Goal: Transaction & Acquisition: Purchase product/service

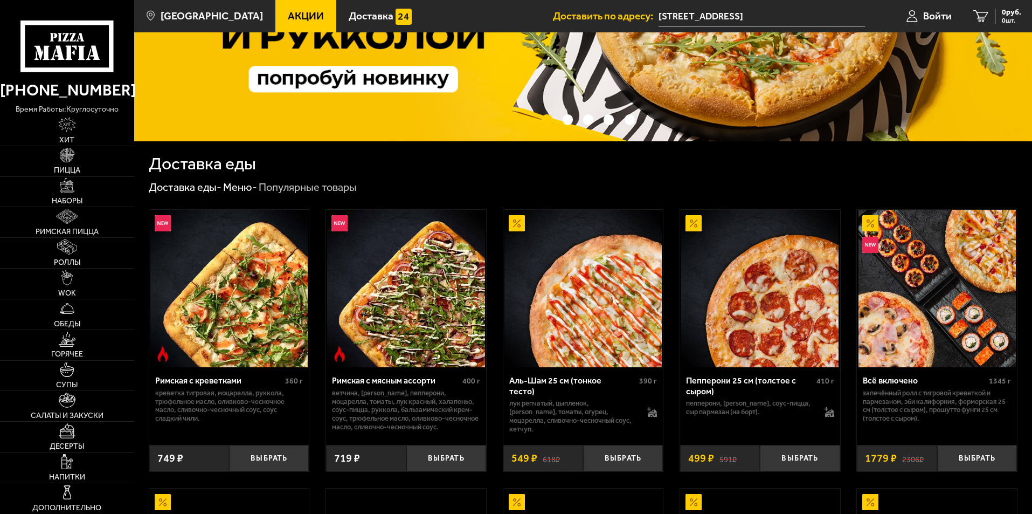
scroll to position [216, 0]
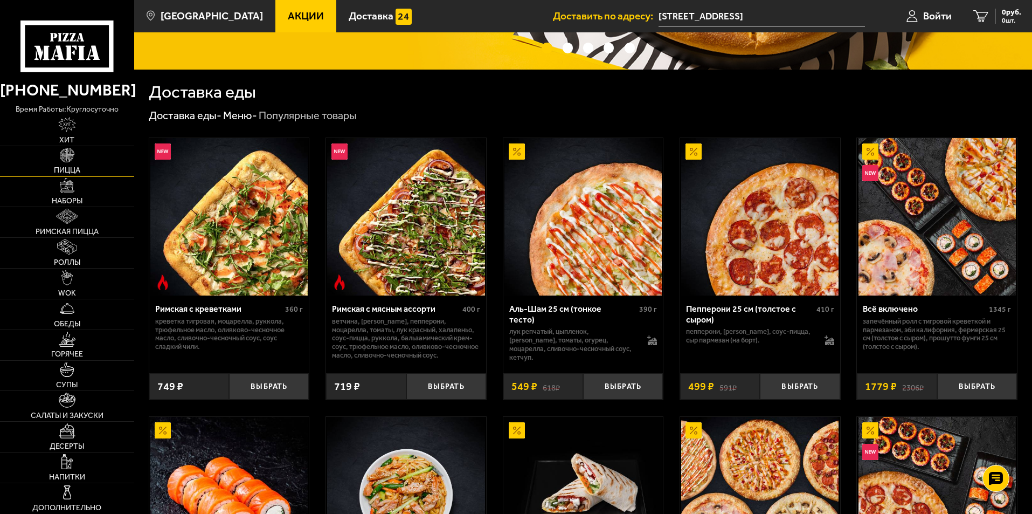
click at [74, 163] on link "Пицца" at bounding box center [67, 161] width 134 height 30
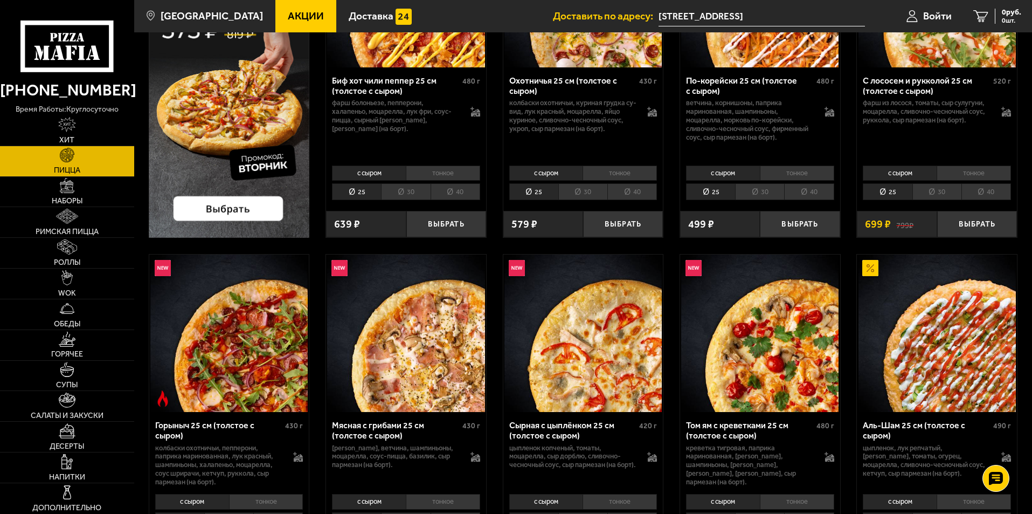
scroll to position [216, 0]
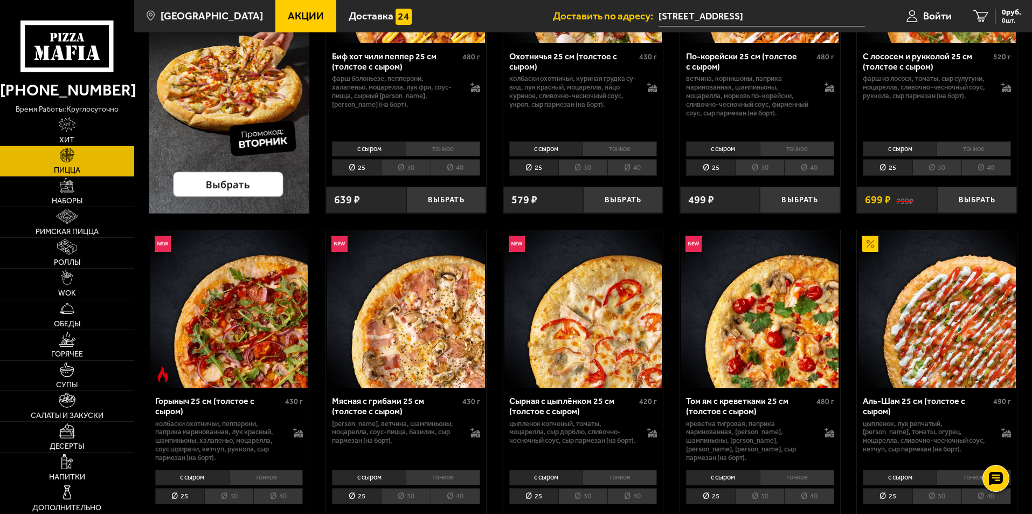
click at [420, 305] on img at bounding box center [405, 308] width 157 height 157
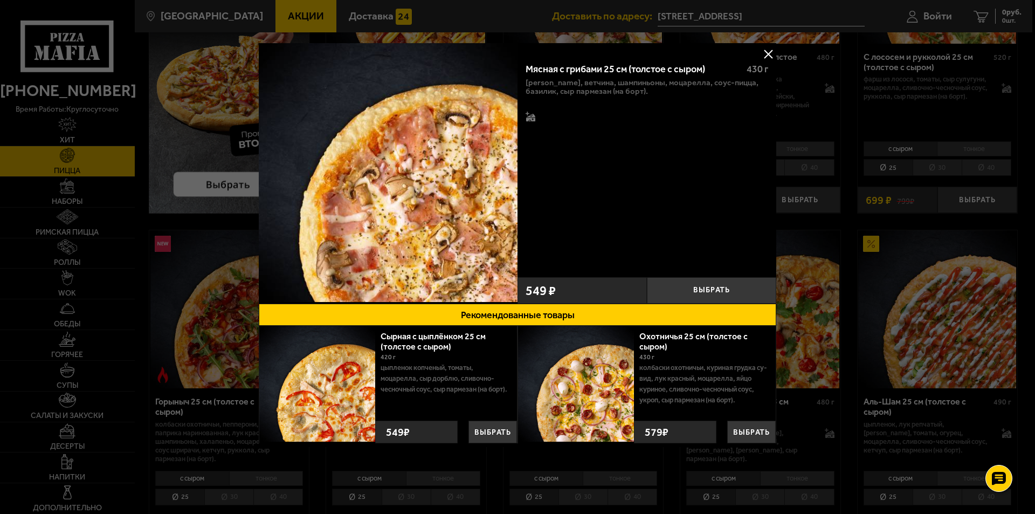
click at [765, 54] on button at bounding box center [768, 54] width 16 height 16
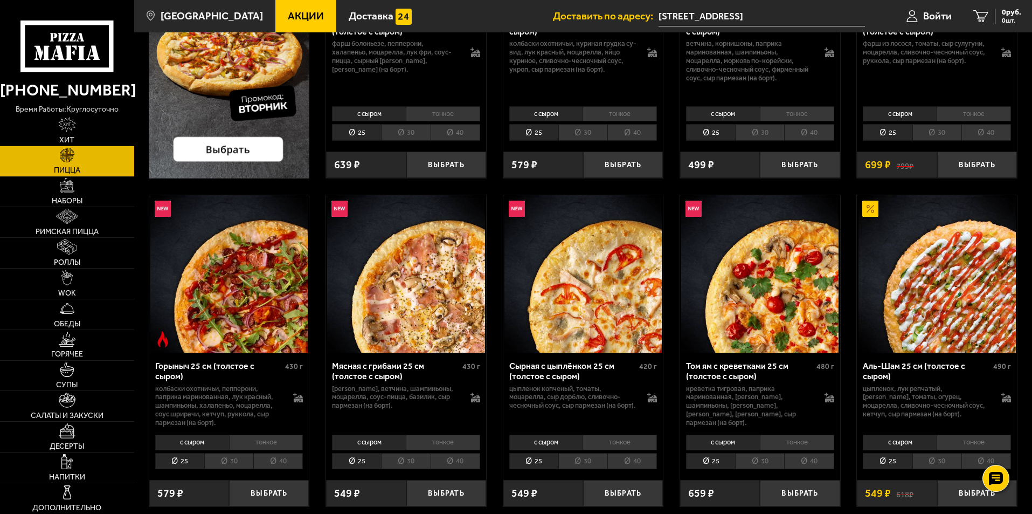
scroll to position [270, 0]
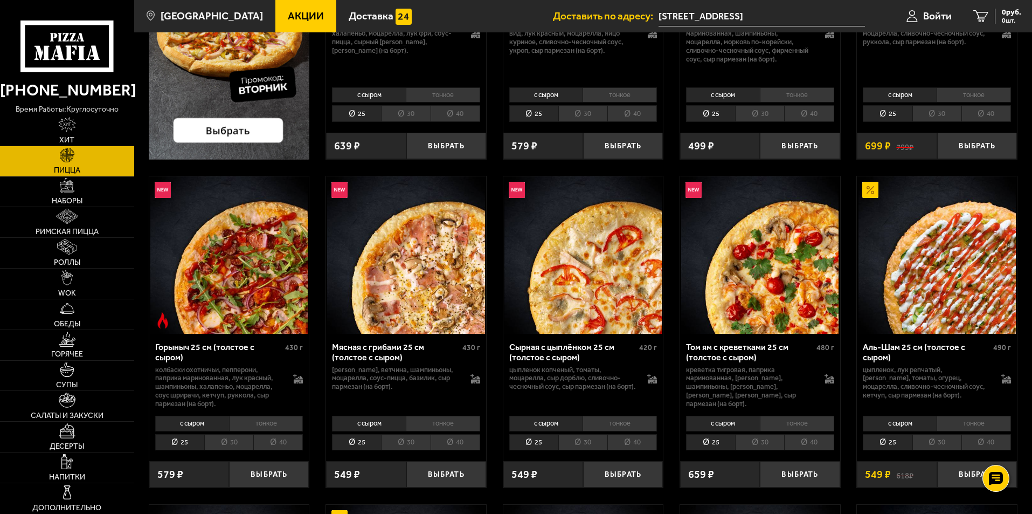
click at [578, 281] on img at bounding box center [583, 254] width 157 height 157
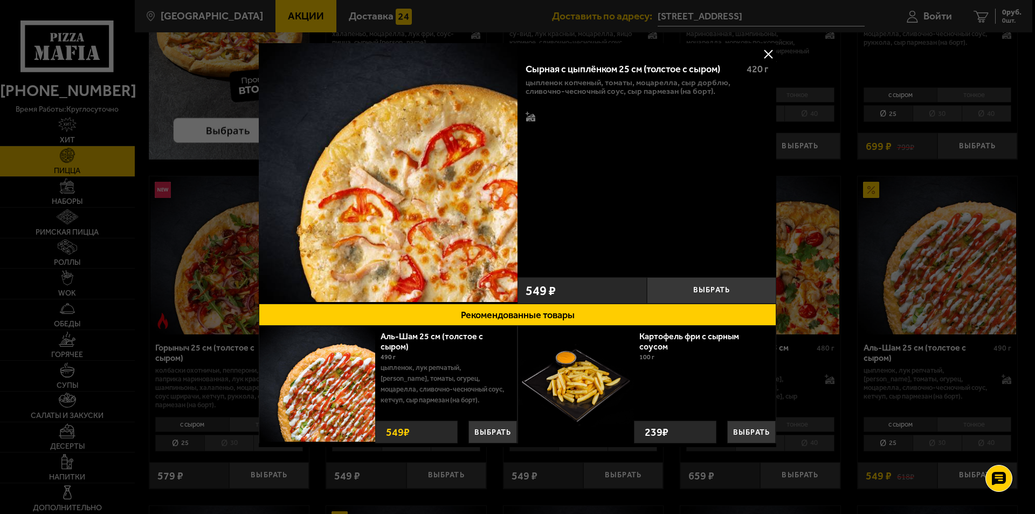
click at [754, 52] on div "Сырная с цыплёнком 25 см (толстое с сыром) 420 г цыпленок копченый, томаты, моц…" at bounding box center [647, 173] width 259 height 260
click at [765, 54] on button at bounding box center [768, 54] width 16 height 16
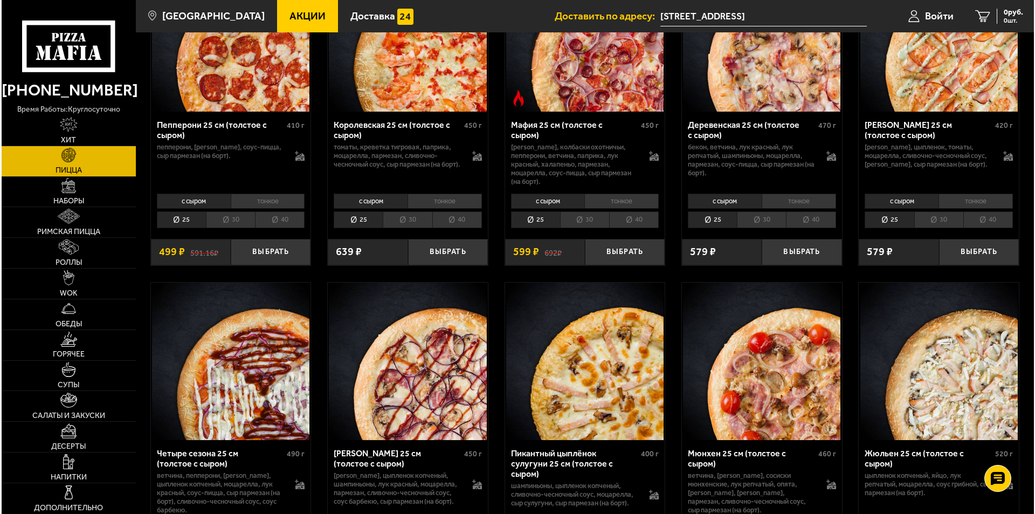
scroll to position [1402, 0]
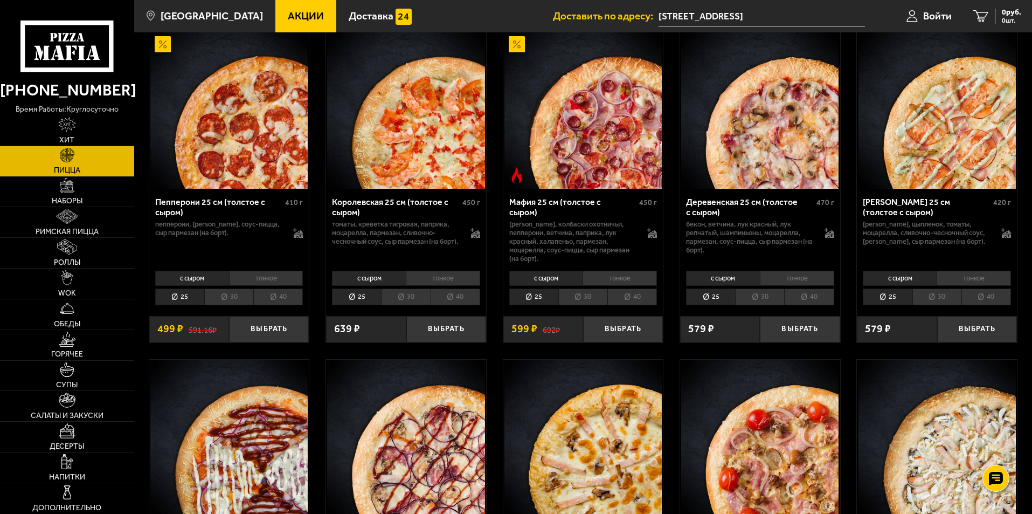
click at [541, 120] on img at bounding box center [583, 109] width 157 height 157
